Goal: Task Accomplishment & Management: Manage account settings

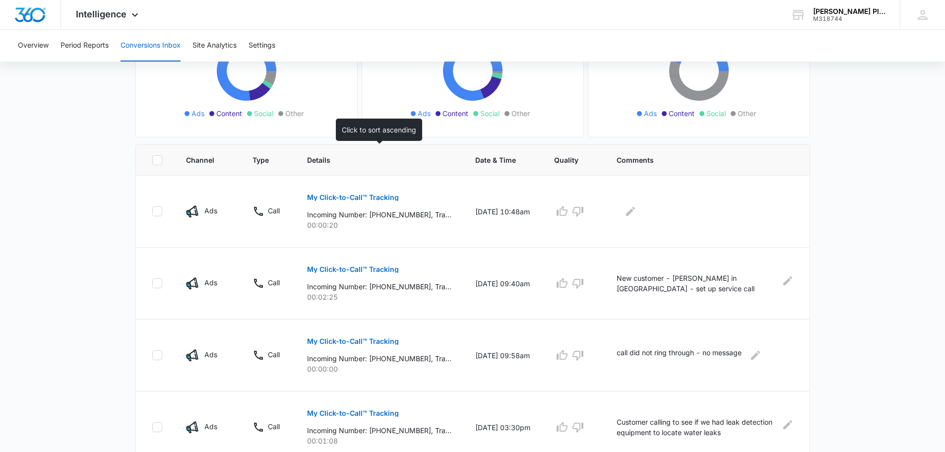
scroll to position [149, 0]
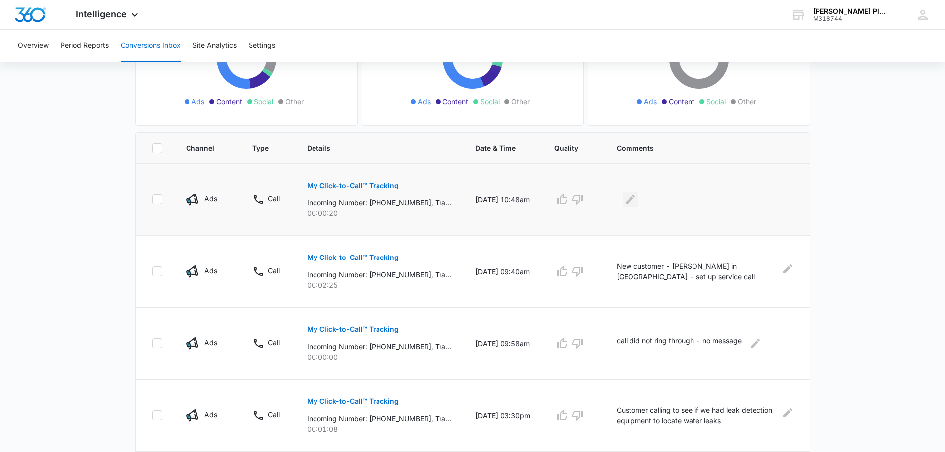
click at [630, 197] on icon "Edit Comments" at bounding box center [631, 200] width 12 height 12
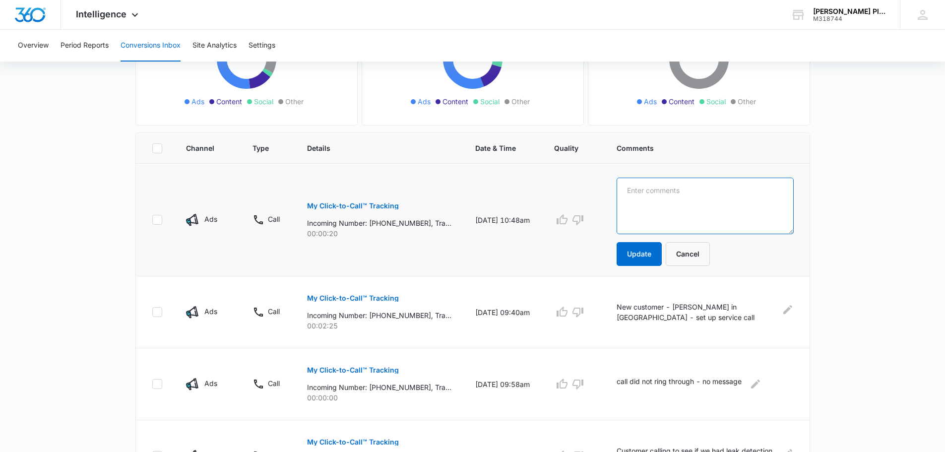
click at [635, 194] on textarea at bounding box center [705, 206] width 177 height 57
type textarea "[PERSON_NAME] said she had the wrong number"
click at [647, 254] on button "Update" at bounding box center [639, 254] width 45 height 24
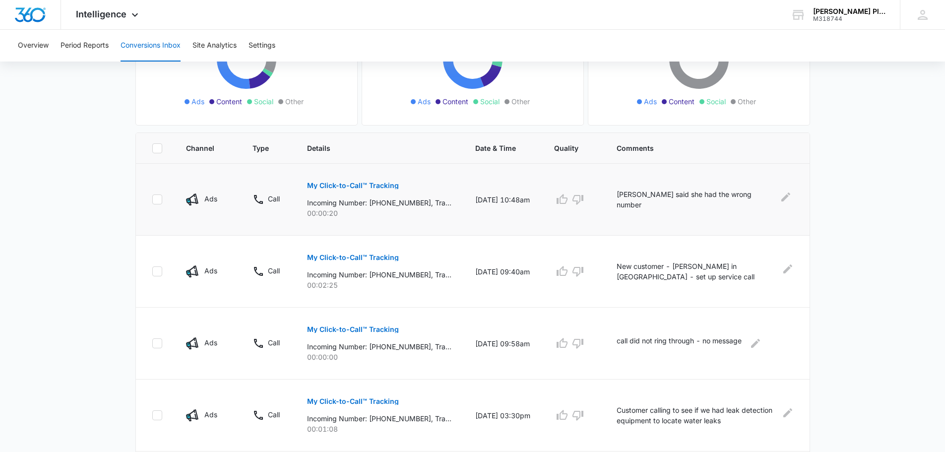
click at [339, 185] on p "My Click-to-Call™ Tracking" at bounding box center [353, 185] width 92 height 7
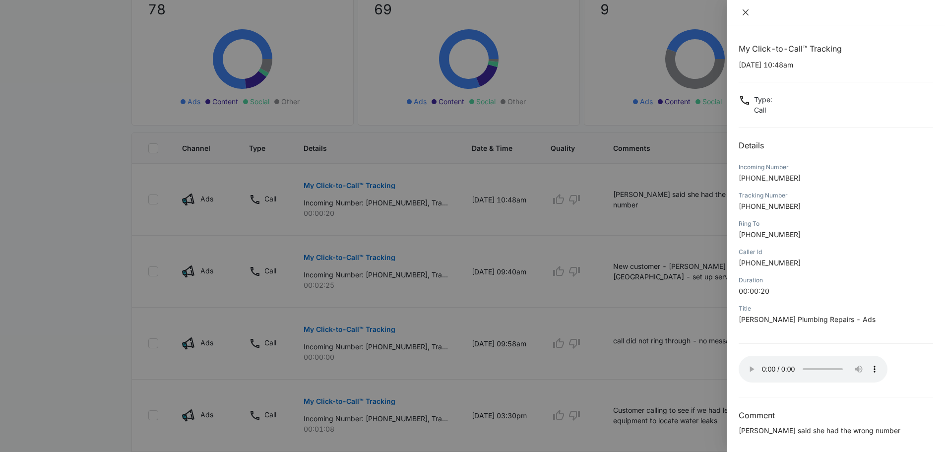
click at [746, 15] on icon "close" at bounding box center [746, 12] width 8 height 8
